Goal: Answer question/provide support

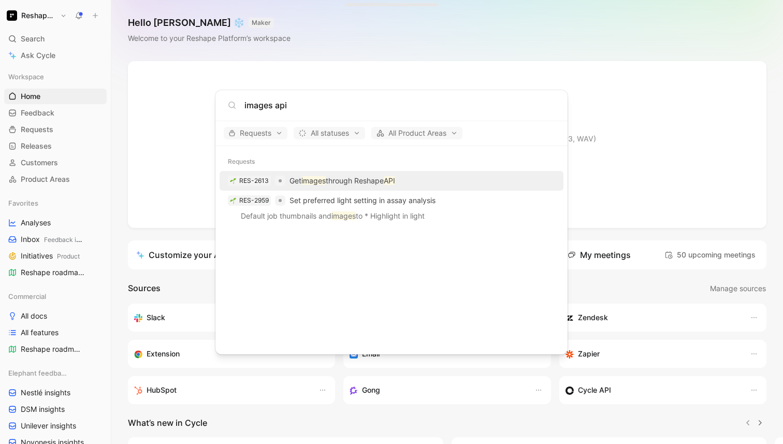
type input "images api"
click at [382, 188] on div "RES-2613 Get images through Reshape API" at bounding box center [392, 180] width 338 height 19
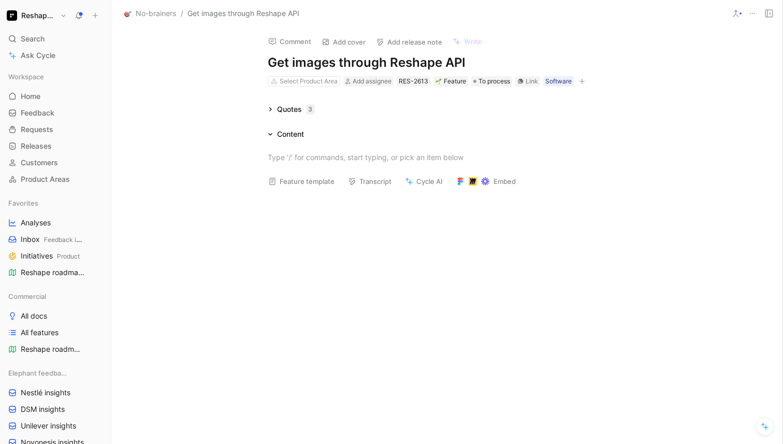
click at [273, 108] on div "Quotes 3" at bounding box center [291, 109] width 55 height 12
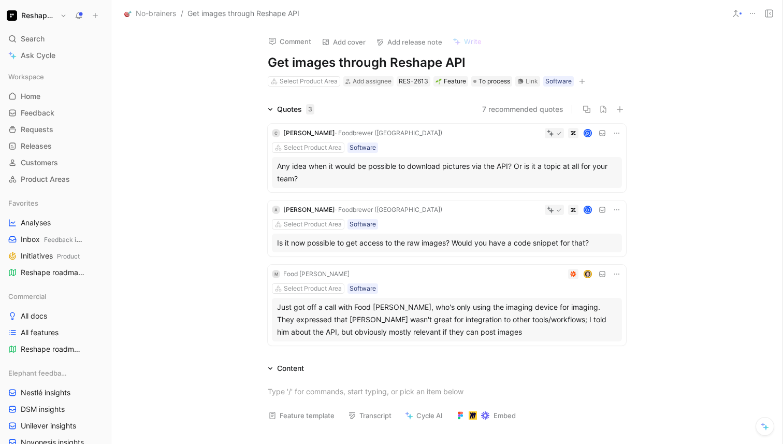
click at [505, 108] on button "7 recommended quotes" at bounding box center [522, 109] width 81 height 12
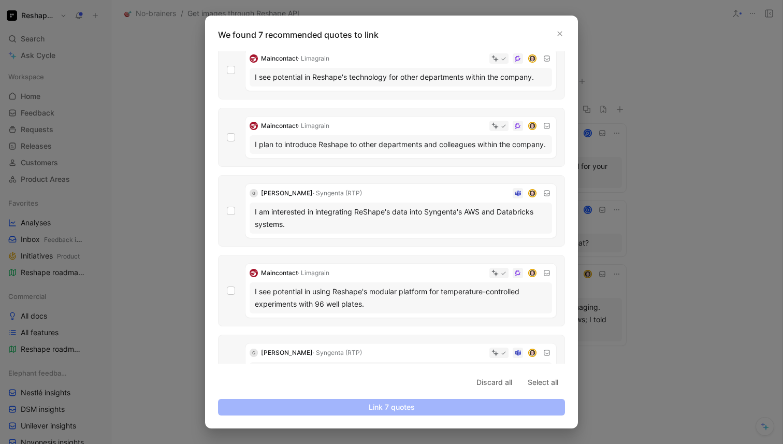
scroll to position [213, 0]
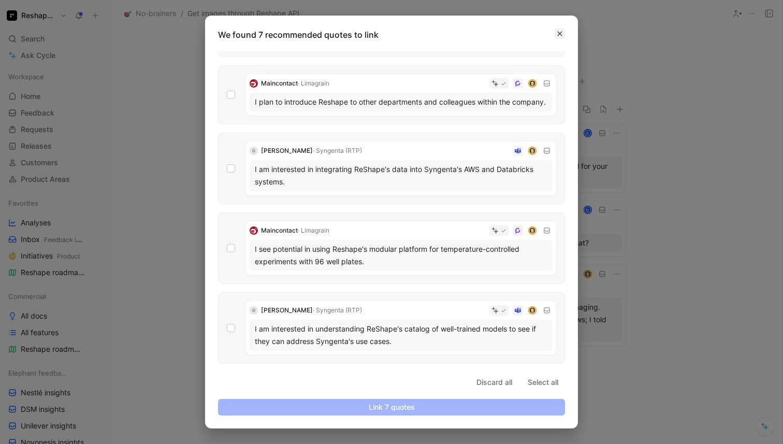
click at [559, 30] on button "button" at bounding box center [560, 33] width 10 height 10
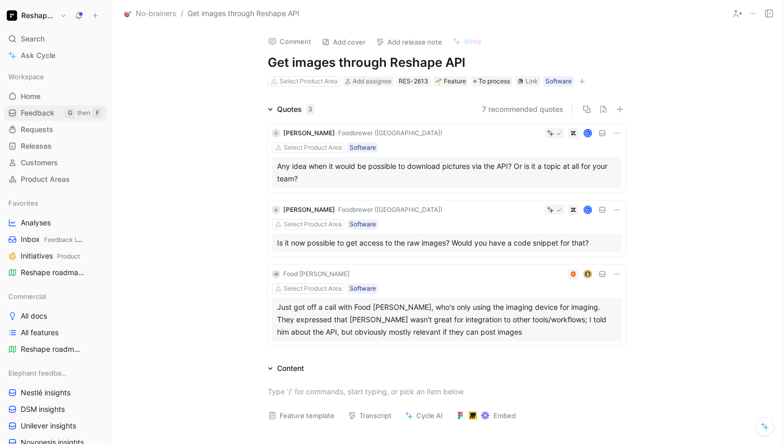
click at [50, 112] on span "Feedback" at bounding box center [38, 113] width 34 height 10
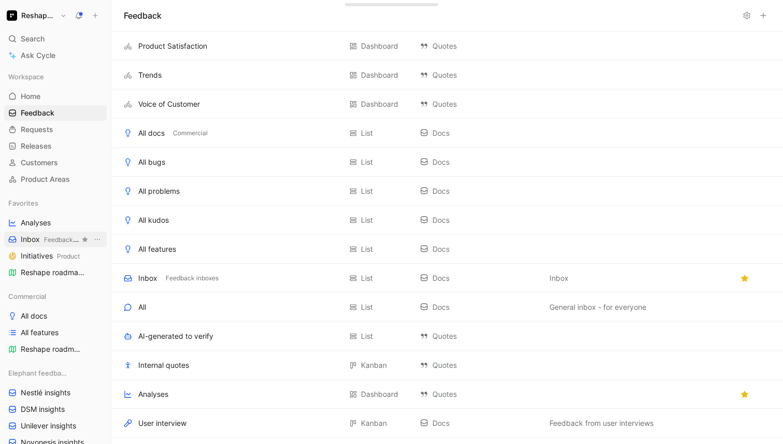
click at [48, 241] on span "Feedback inboxes" at bounding box center [70, 240] width 53 height 8
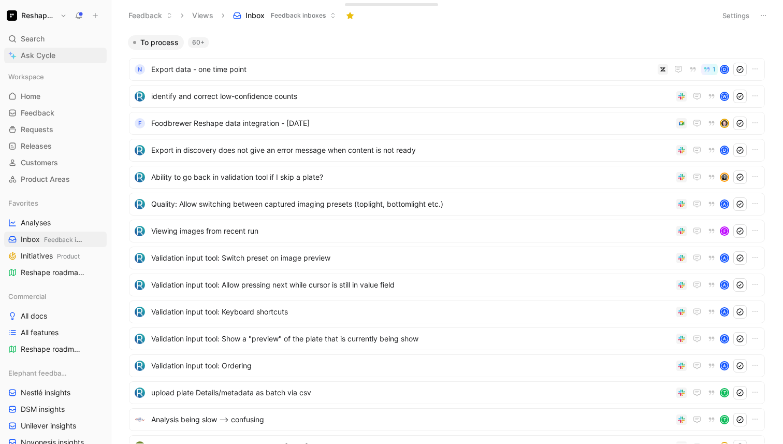
click at [52, 53] on span "Ask Cycle" at bounding box center [38, 55] width 35 height 12
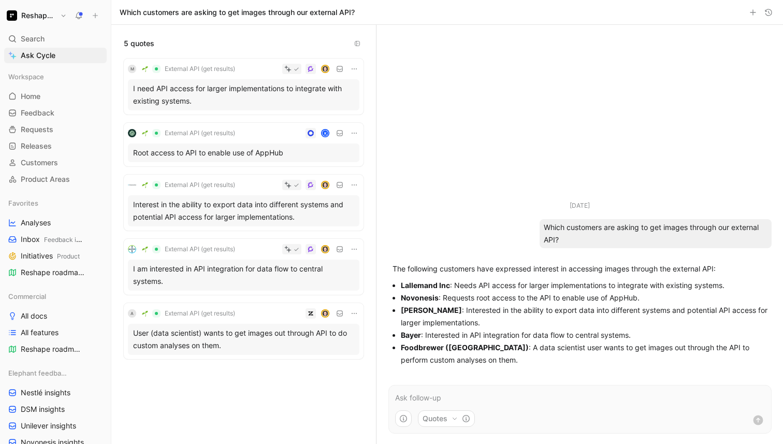
click at [300, 345] on div "User (data scientist) wants to get images out through API to do custom analyses…" at bounding box center [243, 339] width 221 height 25
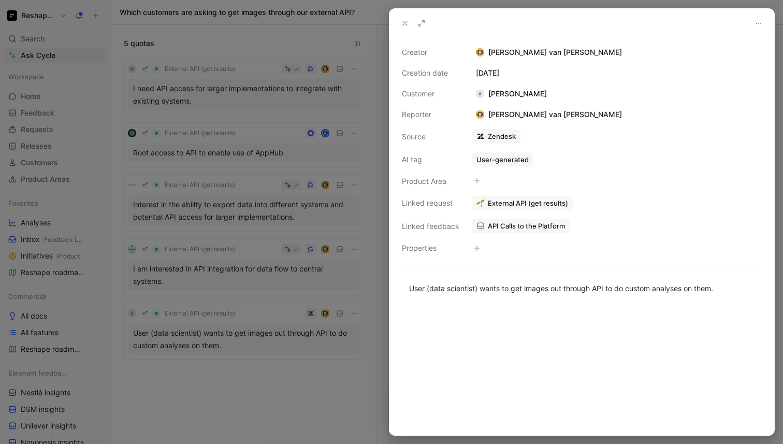
click at [296, 378] on div at bounding box center [391, 222] width 783 height 444
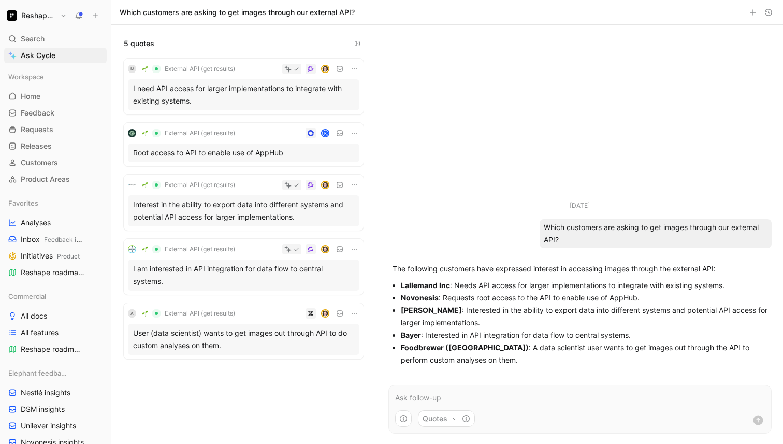
click at [495, 394] on p at bounding box center [580, 398] width 370 height 12
click at [439, 419] on button "Quotes" at bounding box center [446, 418] width 57 height 17
click at [468, 374] on div "Feedback docs" at bounding box center [459, 372] width 65 height 12
click at [564, 393] on html "Reshape Platform Search ⌘ K Ask Cycle Workspace Home G then H Feedback G then F…" at bounding box center [391, 222] width 783 height 444
click at [594, 396] on p "There's a difference between which" at bounding box center [580, 398] width 370 height 12
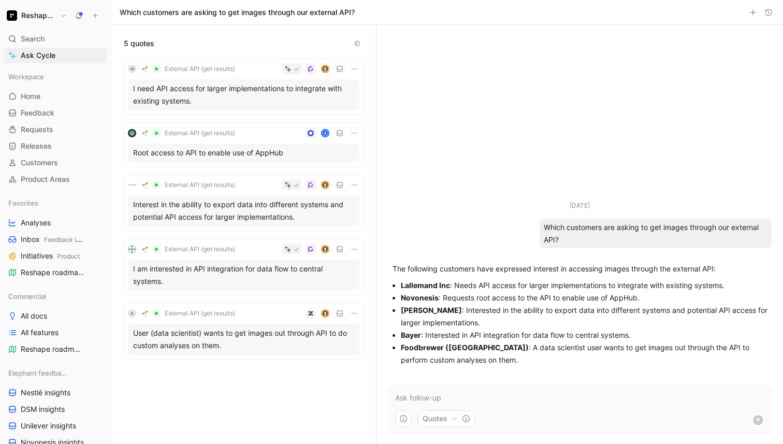
click at [242, 373] on div "M External API (get results) I need API access for larger implementations to in…" at bounding box center [243, 247] width 265 height 378
click at [41, 37] on span "Search" at bounding box center [33, 39] width 24 height 12
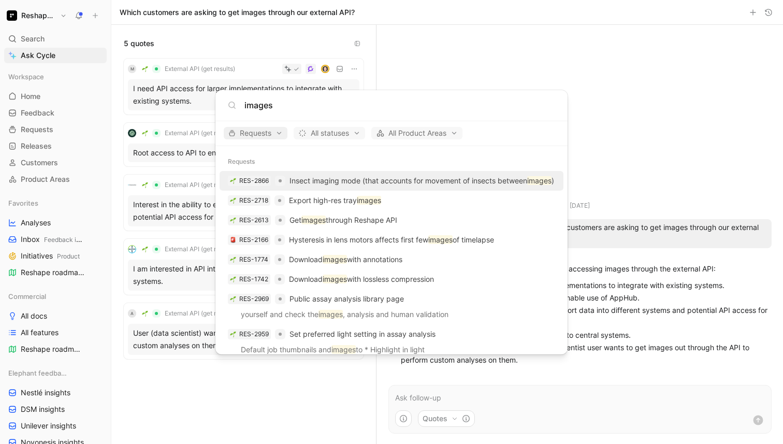
click at [260, 132] on span "Requests" at bounding box center [255, 133] width 54 height 12
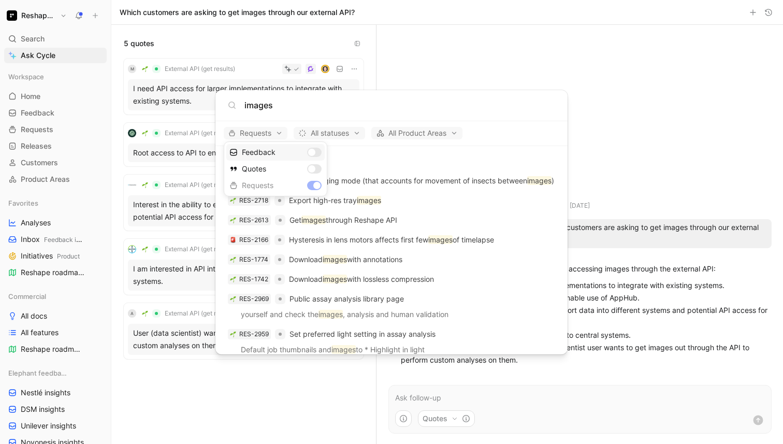
click at [273, 156] on div "Feedback" at bounding box center [275, 152] width 98 height 17
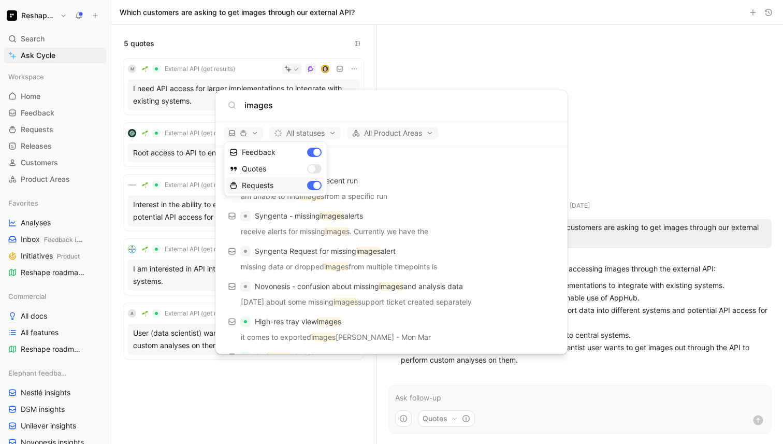
click at [305, 185] on div "Requests" at bounding box center [275, 185] width 98 height 17
click at [318, 108] on div at bounding box center [391, 222] width 783 height 444
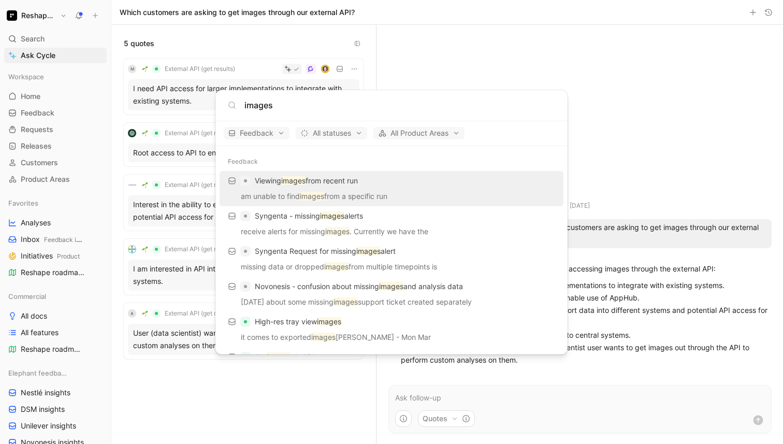
click at [293, 108] on input "images" at bounding box center [400, 105] width 311 height 12
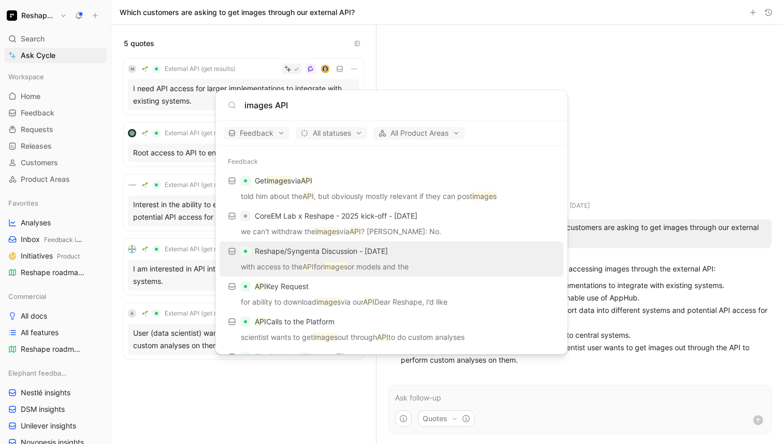
type input "images API"
click at [439, 267] on p "with access to the API for images or models and the" at bounding box center [392, 269] width 338 height 16
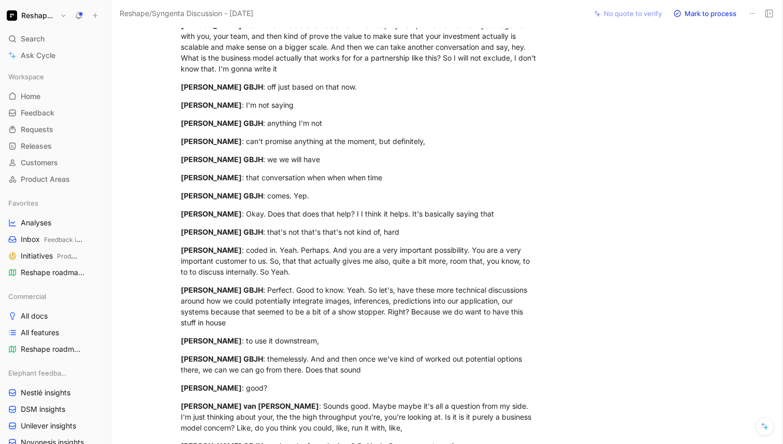
scroll to position [212, 0]
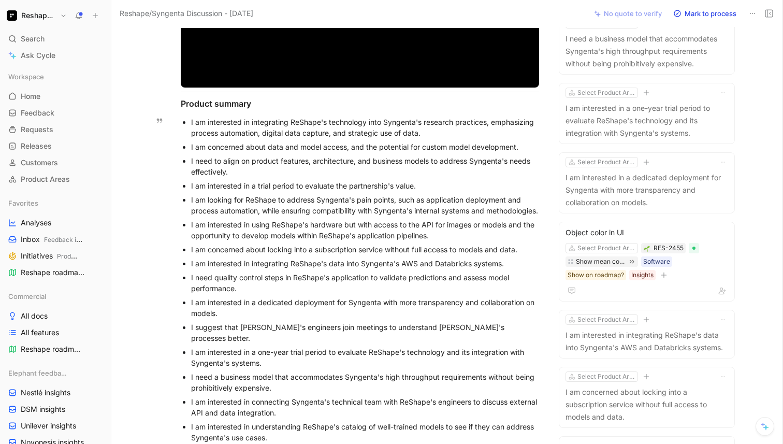
click at [416, 239] on div "I am interested in using ReShape's hardware but with access to the API for imag…" at bounding box center [365, 230] width 348 height 22
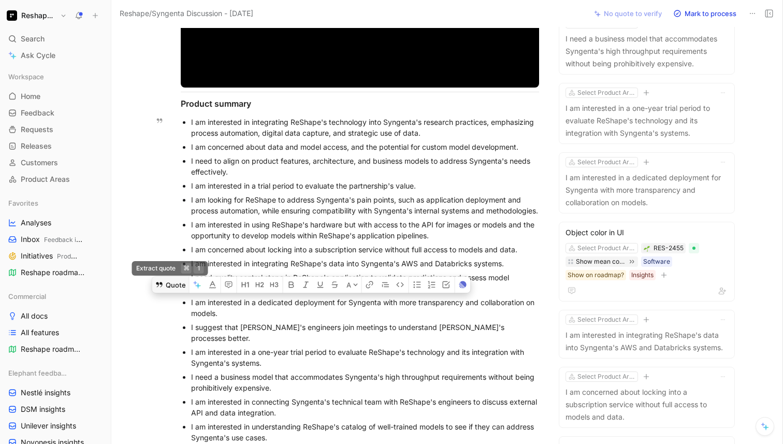
click at [177, 276] on button "Quote" at bounding box center [170, 284] width 37 height 17
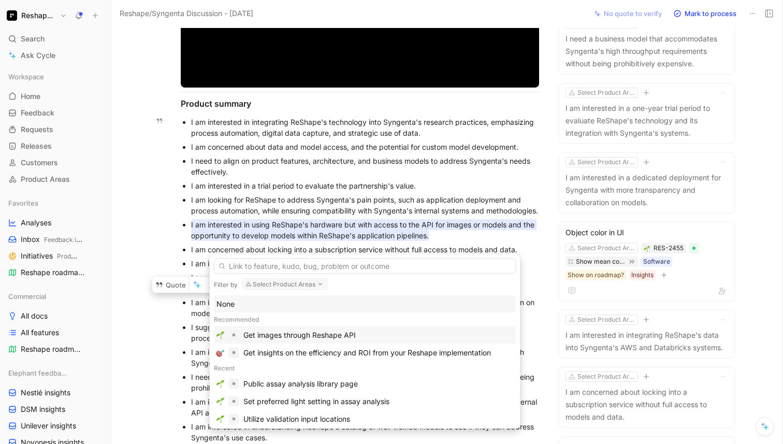
click at [345, 331] on div "Get images through Reshape API" at bounding box center [300, 335] width 112 height 12
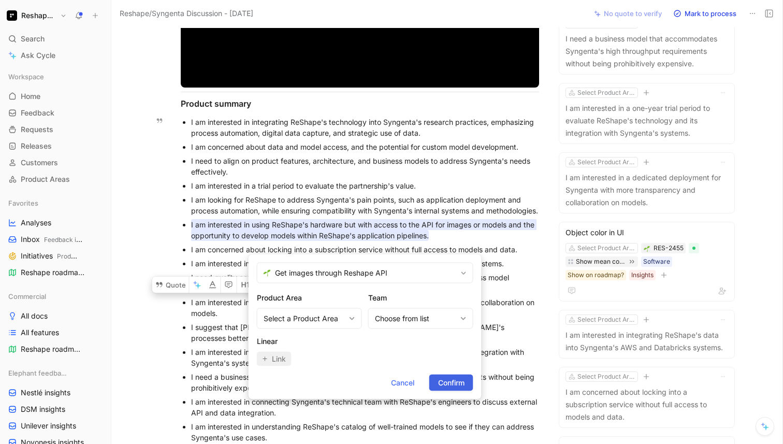
click at [467, 385] on button "Confirm" at bounding box center [452, 383] width 44 height 17
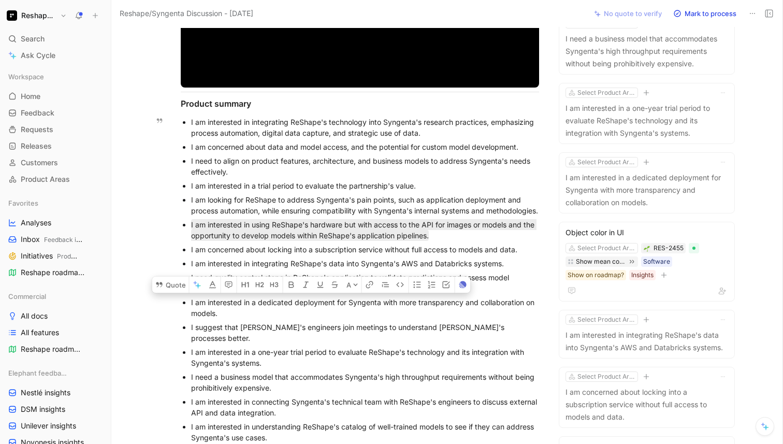
click at [371, 127] on div "I am interested in integrating ReShape's technology into Syngenta's research pr…" at bounding box center [365, 128] width 348 height 22
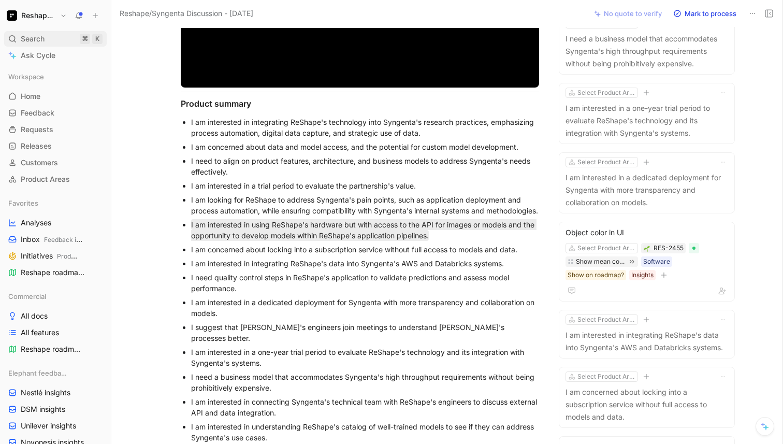
click at [44, 41] on span "Search" at bounding box center [33, 39] width 24 height 12
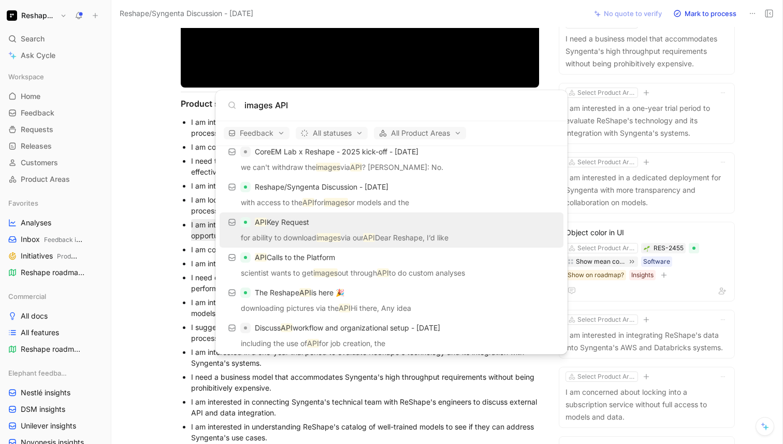
scroll to position [110, 0]
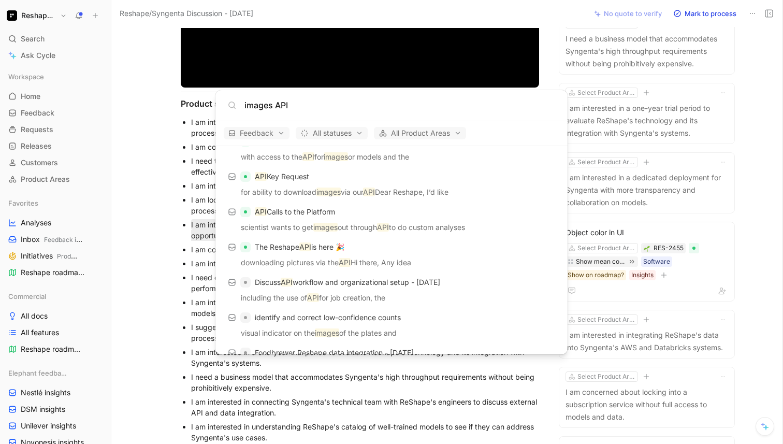
type input "images API"
click at [384, 426] on body "Reshape Platform Search ⌘ K Ask Cycle Workspace Home G then H Feedback G then F…" at bounding box center [391, 222] width 783 height 444
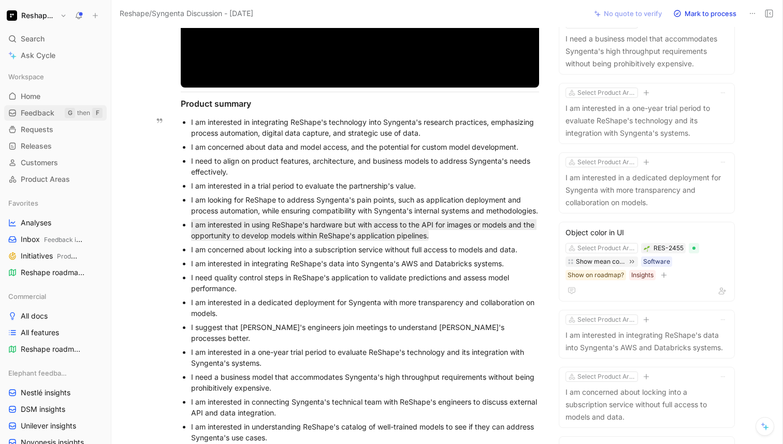
click at [49, 120] on link "Feedback G then F" at bounding box center [55, 113] width 103 height 16
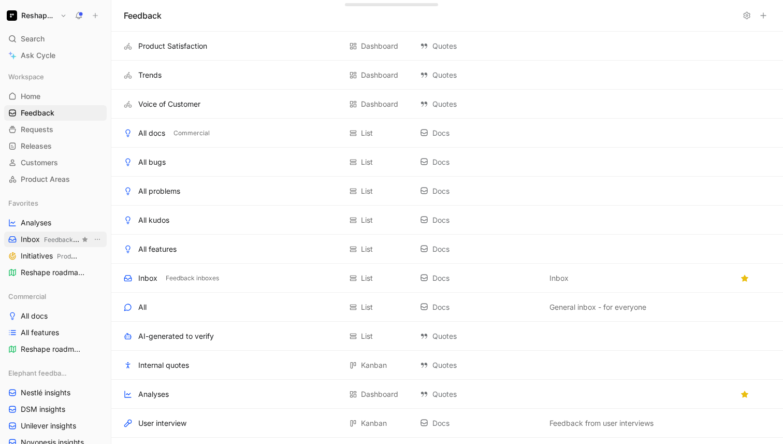
click at [58, 242] on span "Feedback inboxes" at bounding box center [70, 240] width 53 height 8
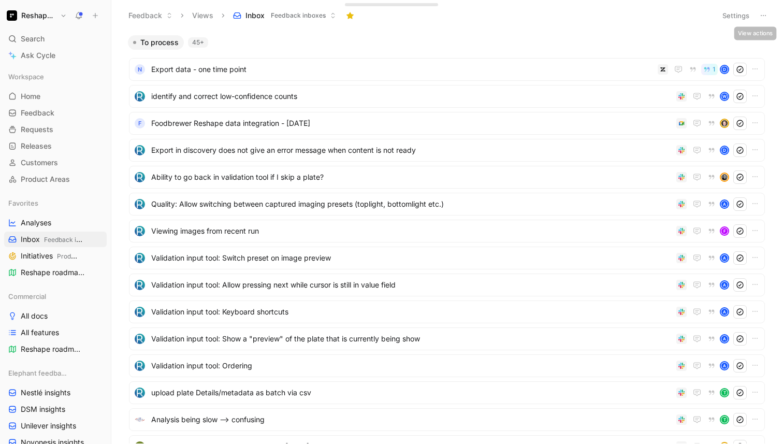
click at [767, 15] on icon at bounding box center [764, 15] width 8 height 8
click at [34, 92] on span "Home" at bounding box center [31, 96] width 20 height 10
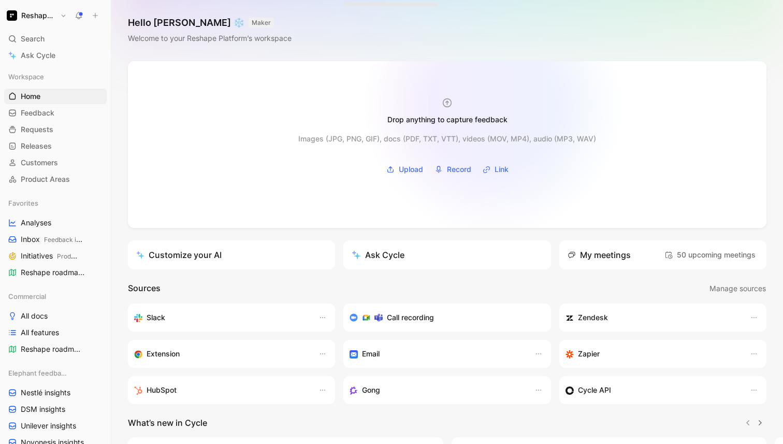
click at [493, 106] on div "Drop anything to capture feedback" at bounding box center [448, 111] width 162 height 28
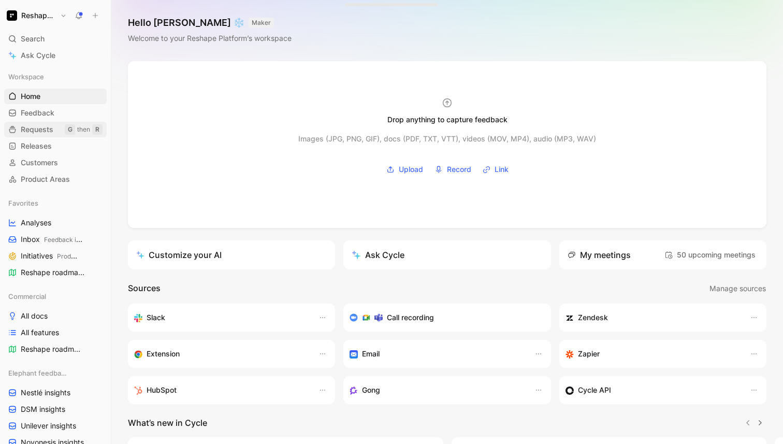
click at [28, 126] on span "Requests" at bounding box center [37, 129] width 33 height 10
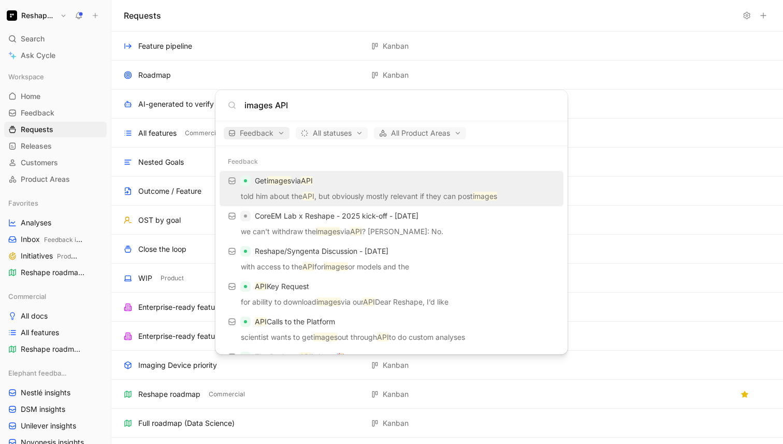
type input "images API"
click at [268, 136] on span "Feedback" at bounding box center [256, 133] width 56 height 12
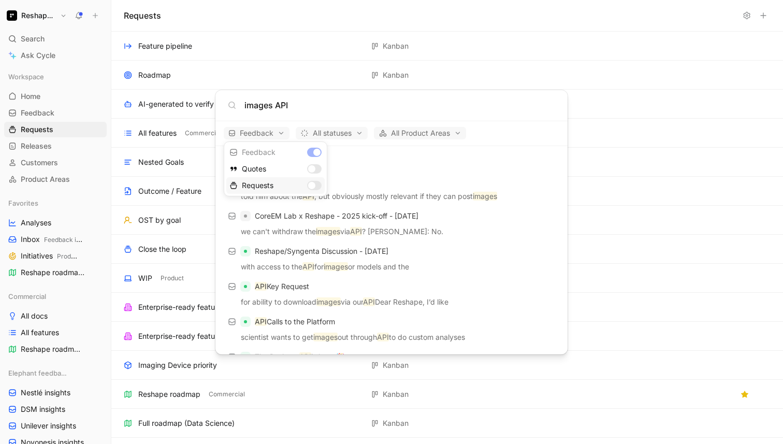
click at [314, 184] on div "Requests" at bounding box center [275, 185] width 98 height 17
click at [334, 109] on div at bounding box center [391, 222] width 783 height 444
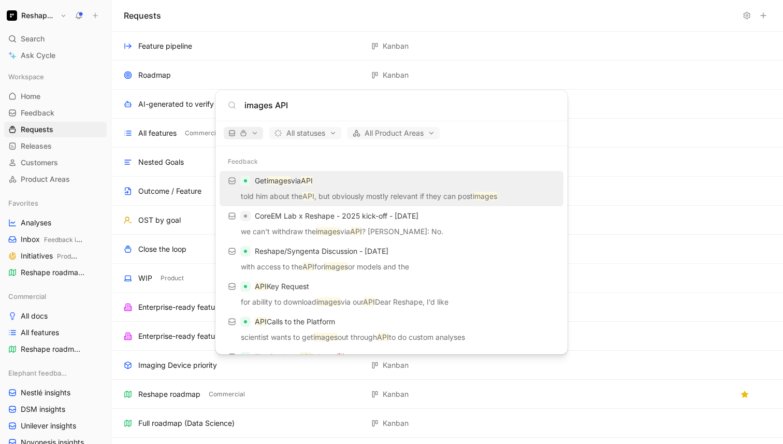
click at [253, 133] on span "button" at bounding box center [243, 133] width 30 height 7
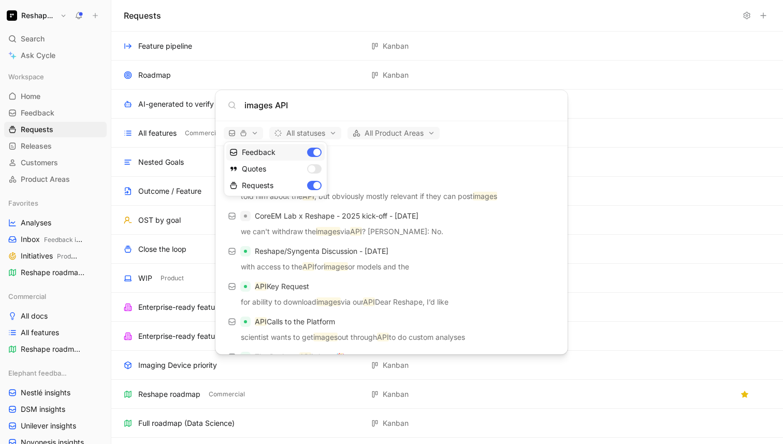
click at [318, 149] on div "Feedback" at bounding box center [275, 152] width 98 height 17
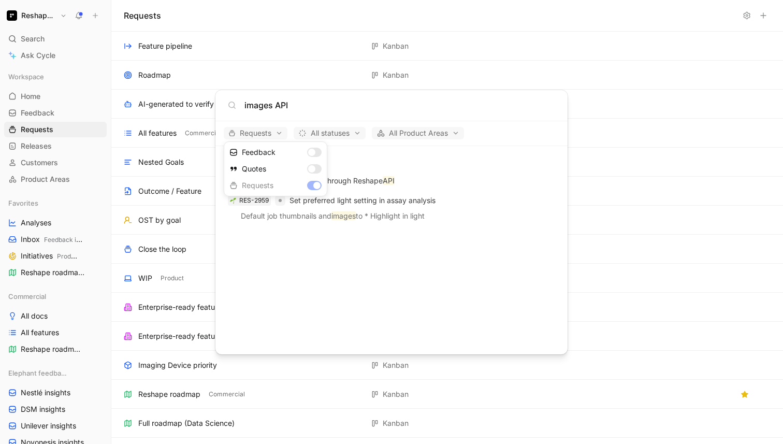
click at [370, 181] on div at bounding box center [391, 222] width 783 height 444
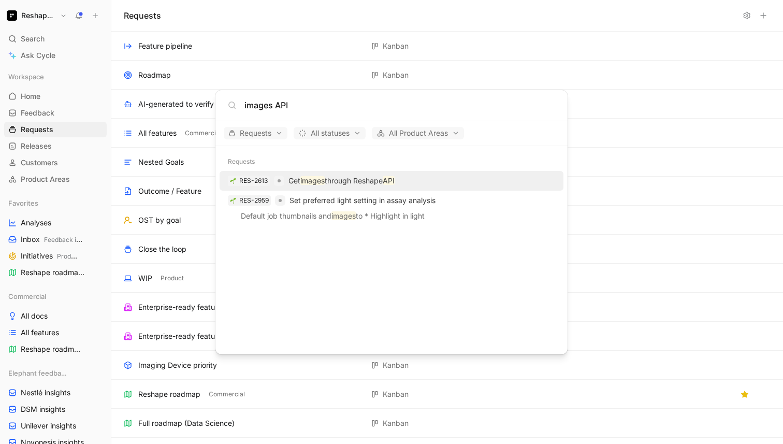
click at [585, 32] on body "Reshape Platform Search ⌘ K Ask Cycle Workspace Home G then H Feedback G then F…" at bounding box center [391, 222] width 783 height 444
type input "images API"
click at [330, 182] on p "Get images through Reshape API" at bounding box center [342, 181] width 106 height 12
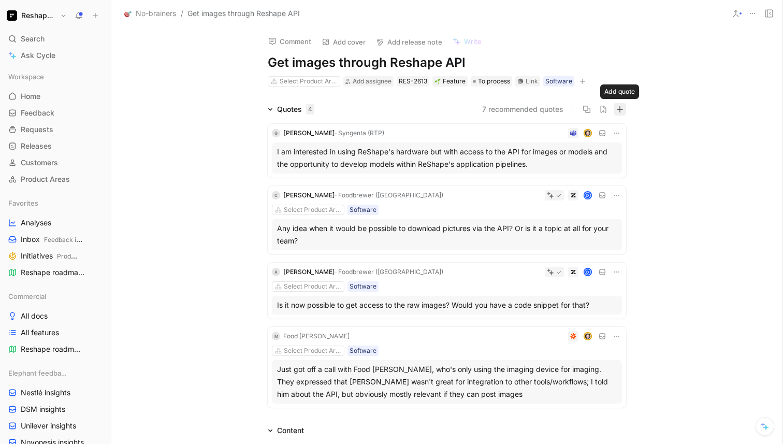
click at [621, 110] on icon "button" at bounding box center [620, 109] width 7 height 7
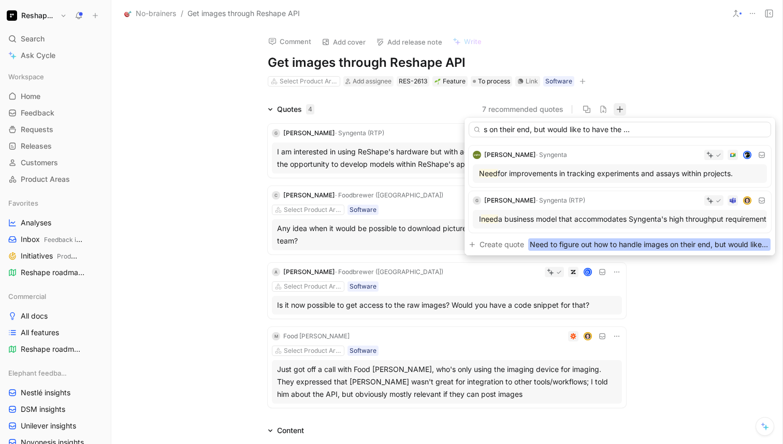
scroll to position [0, 137]
click at [727, 129] on input "Need to figure out how to handle images on their end, but would like to have th…" at bounding box center [620, 130] width 303 height 16
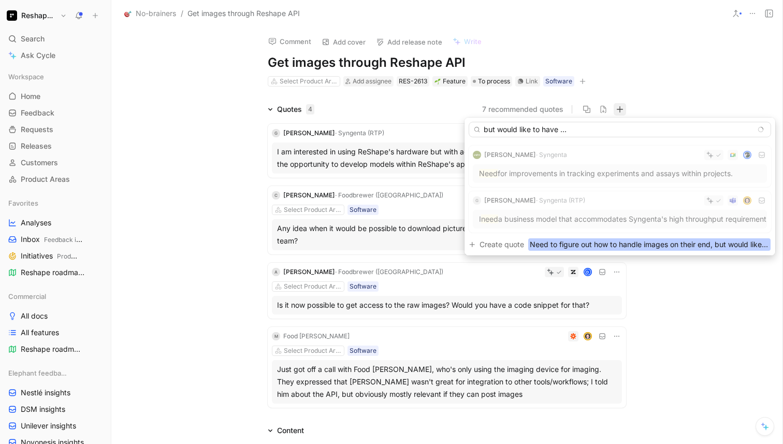
scroll to position [0, 191]
type input "Need to figure out how to handle images on their end, but would like to have th…"
click at [569, 246] on span "Need to figure out how to handle images on their end, but would like to have th…" at bounding box center [649, 244] width 242 height 12
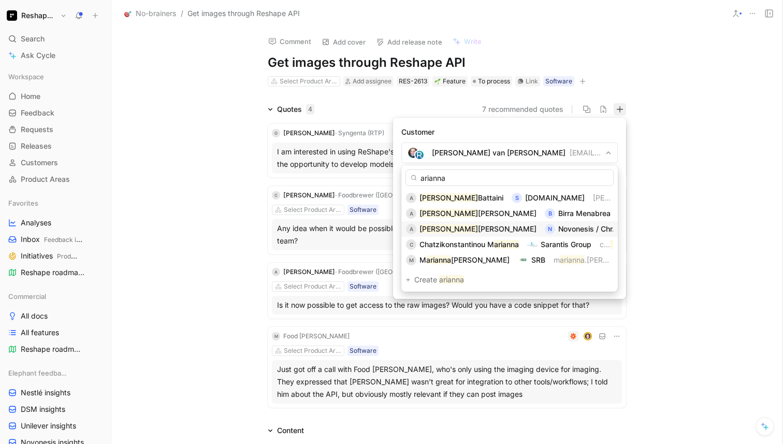
type input "arianna"
click at [478, 228] on span "[PERSON_NAME]" at bounding box center [507, 228] width 59 height 9
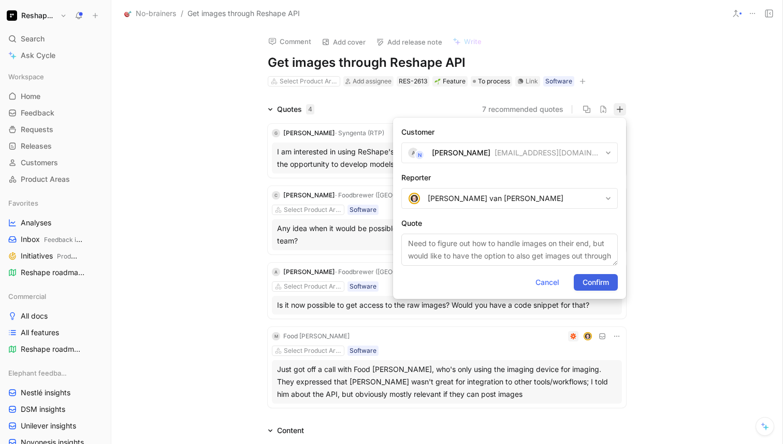
click at [602, 281] on span "Confirm" at bounding box center [596, 282] width 26 height 12
